Goal: Task Accomplishment & Management: Manage account settings

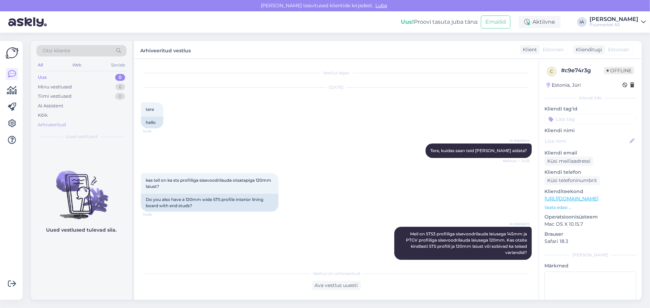
scroll to position [497, 0]
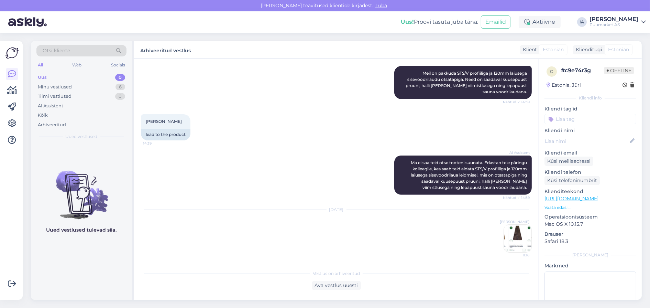
click at [46, 79] on div "Uus" at bounding box center [42, 77] width 9 height 7
click at [54, 90] on div "Minu vestlused" at bounding box center [55, 87] width 34 height 7
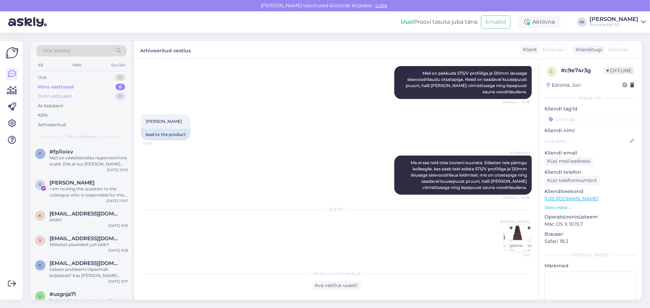
click at [55, 97] on div "Tiimi vestlused 0" at bounding box center [81, 96] width 90 height 10
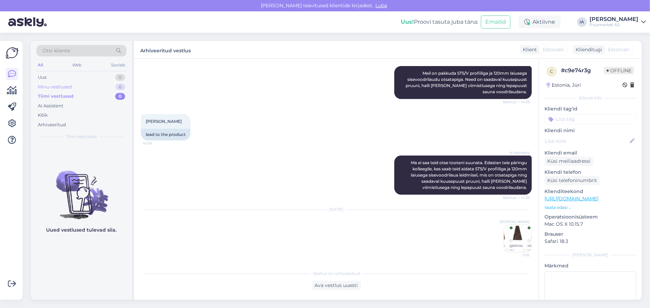
click at [54, 88] on div "Minu vestlused" at bounding box center [55, 87] width 34 height 7
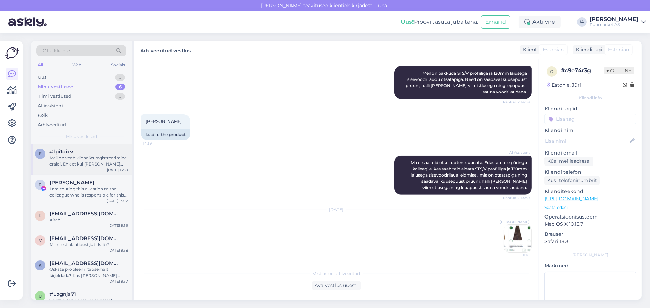
click at [60, 167] on div "Meil on veebikliendiks registreerimine eraldi. Ehk et kui [PERSON_NAME] end kli…" at bounding box center [89, 161] width 78 height 12
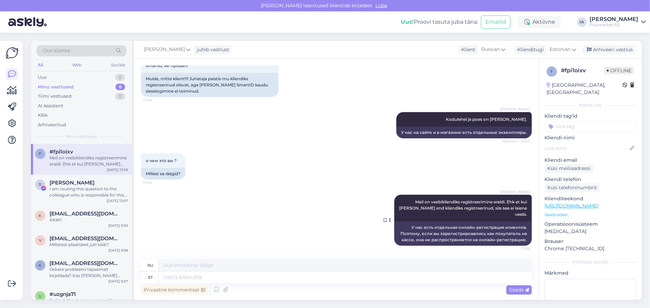
scroll to position [753, 0]
click at [607, 50] on div "Arhiveeri vestlus" at bounding box center [609, 49] width 53 height 9
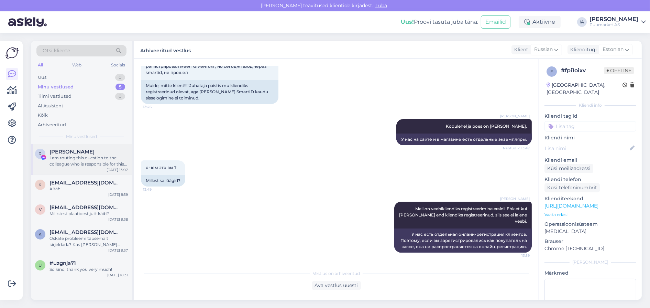
click at [76, 167] on div "I am routing this question to the colleague who is responsible for this topic. …" at bounding box center [89, 161] width 78 height 12
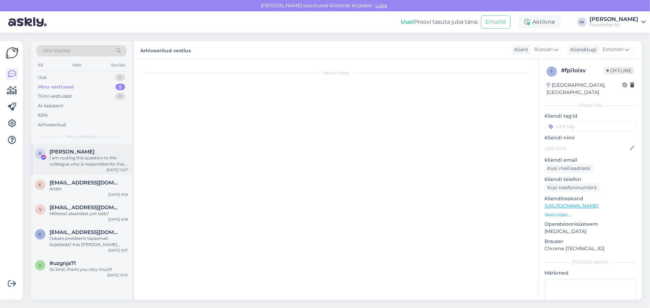
scroll to position [76, 0]
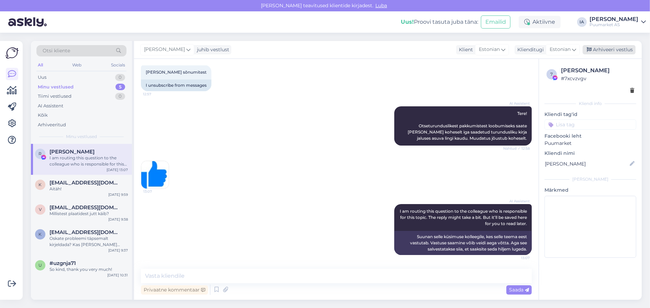
click at [608, 49] on div "Arhiveeri vestlus" at bounding box center [609, 49] width 53 height 9
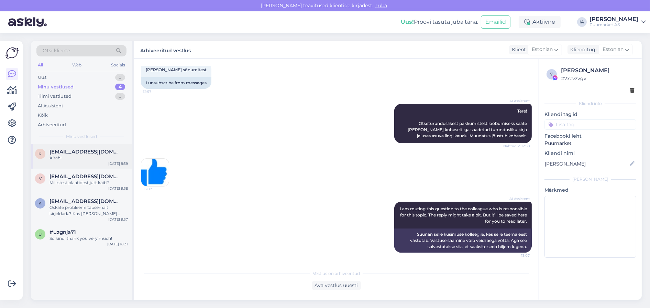
click at [71, 161] on div "Aitäh!" at bounding box center [89, 158] width 78 height 6
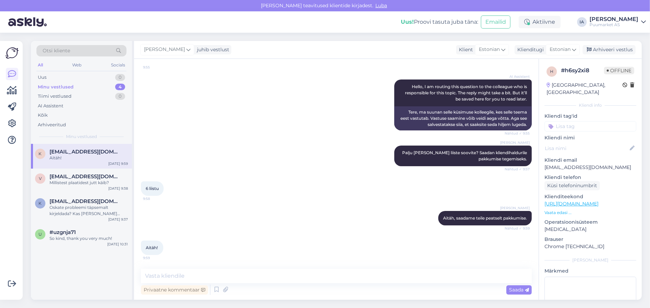
drag, startPoint x: 599, startPoint y: 47, endPoint x: 466, endPoint y: 45, distance: 133.1
click at [600, 47] on div "Arhiveeri vestlus" at bounding box center [609, 49] width 53 height 9
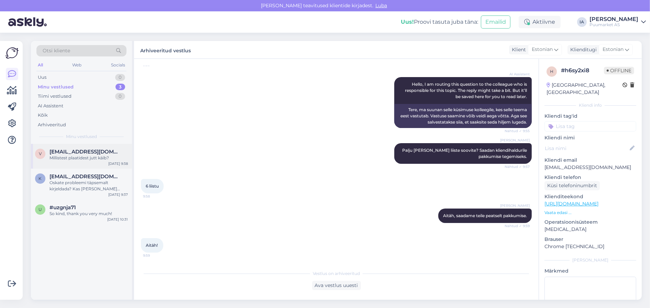
click at [77, 169] on div "v [EMAIL_ADDRESS][DOMAIN_NAME] Millistest plaatidest jutt käib? [DATE] 9:38" at bounding box center [81, 156] width 101 height 25
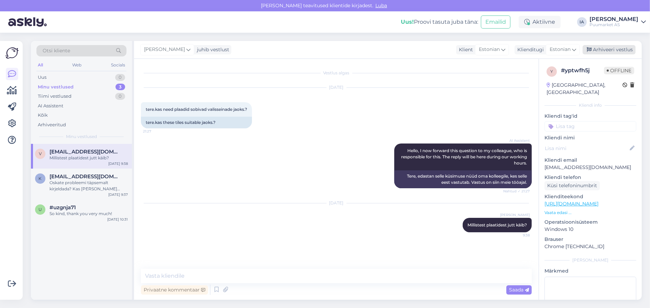
click at [610, 49] on div "Arhiveeri vestlus" at bounding box center [609, 49] width 53 height 9
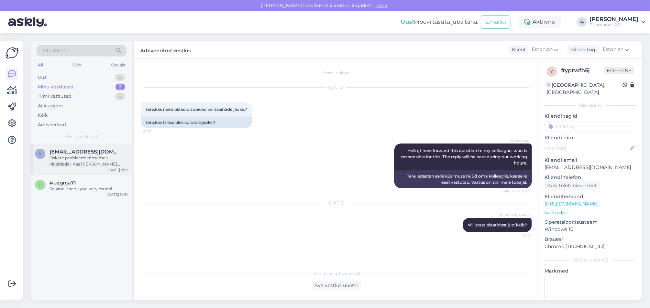
drag, startPoint x: 90, startPoint y: 172, endPoint x: 95, endPoint y: 169, distance: 5.7
click at [90, 167] on div "Oskate probleemi täpsemalt kirjeldada? Kas [PERSON_NAME] veateade, leht jäi ket…" at bounding box center [89, 161] width 78 height 12
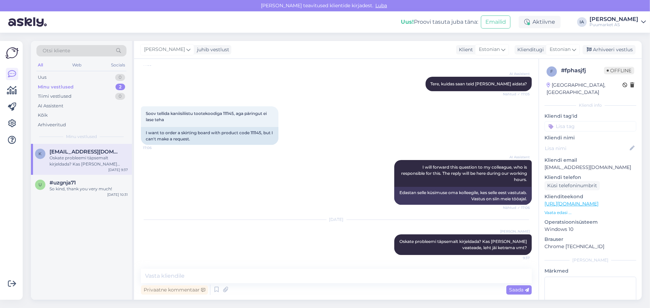
drag, startPoint x: 609, startPoint y: 49, endPoint x: 362, endPoint y: 61, distance: 246.6
click at [609, 49] on div "Arhiveeri vestlus" at bounding box center [609, 49] width 53 height 9
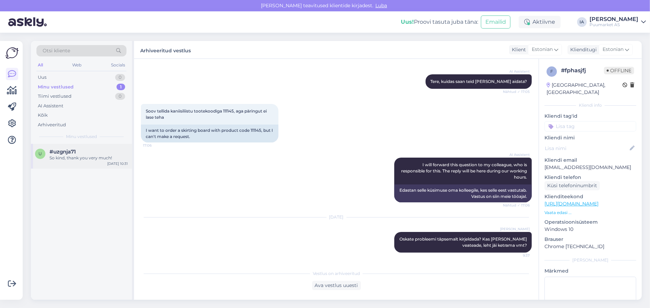
click at [64, 169] on div "u #uzgnja71 So kind, thank you very much! [DATE] 10:31" at bounding box center [81, 156] width 101 height 25
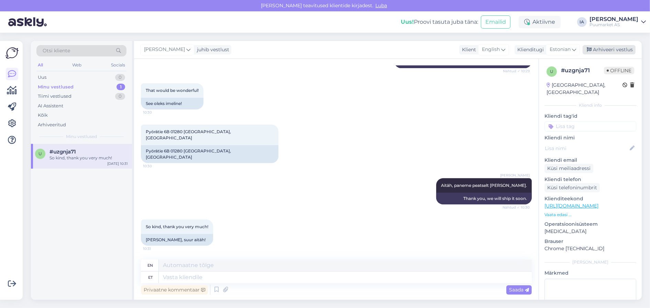
click at [613, 51] on div "Arhiveeri vestlus" at bounding box center [609, 49] width 53 height 9
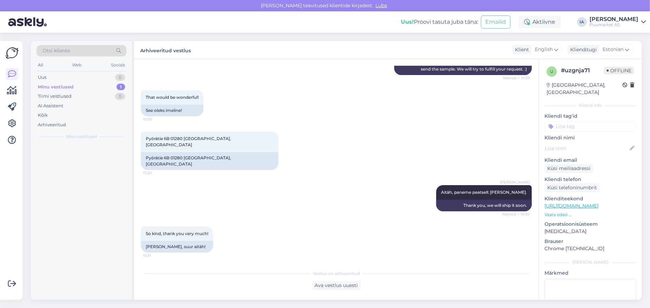
scroll to position [381, 0]
